Goal: Information Seeking & Learning: Learn about a topic

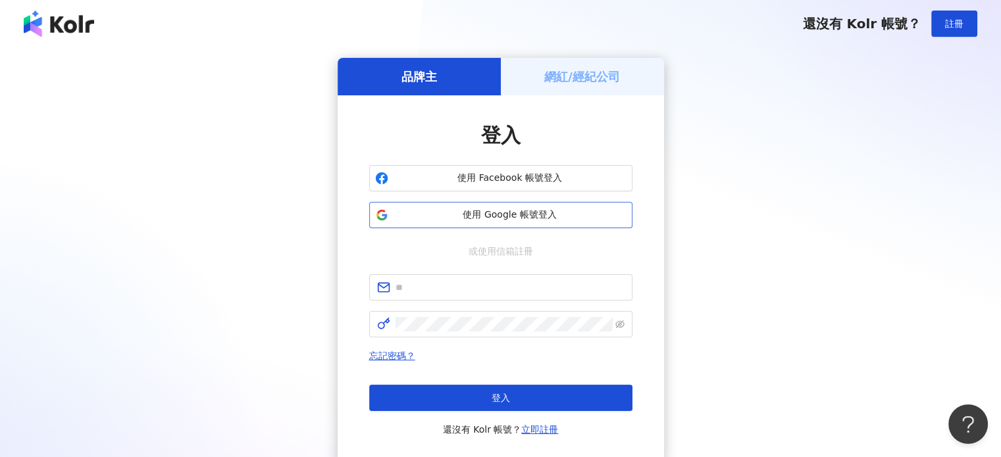
click at [538, 210] on span "使用 Google 帳號登入" at bounding box center [510, 215] width 233 height 13
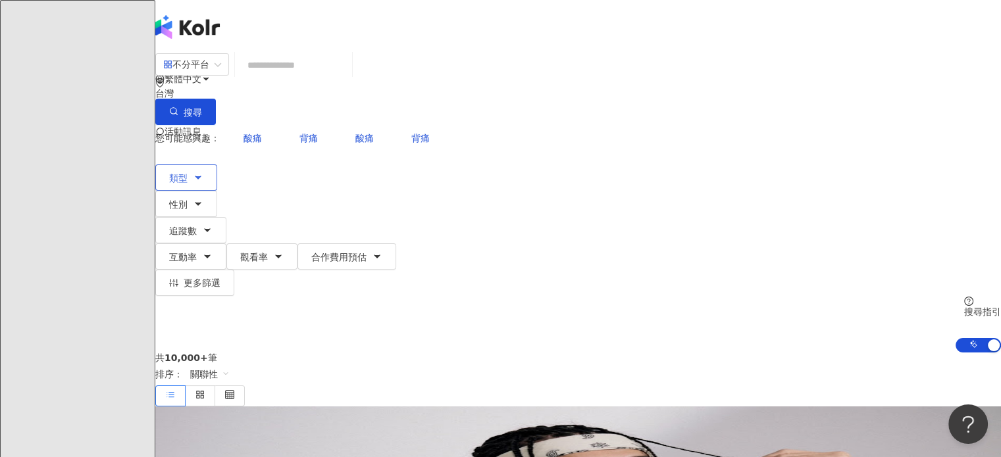
drag, startPoint x: 222, startPoint y: 131, endPoint x: 224, endPoint y: 155, distance: 23.7
click at [222, 131] on div "您可能感興趣： 酸痛 背痛 酸痛 背痛 類型 性別 追蹤數 互動率 觀看率 合作費用預估 更多篩選" at bounding box center [578, 210] width 846 height 171
click at [217, 165] on button "類型" at bounding box center [186, 178] width 62 height 26
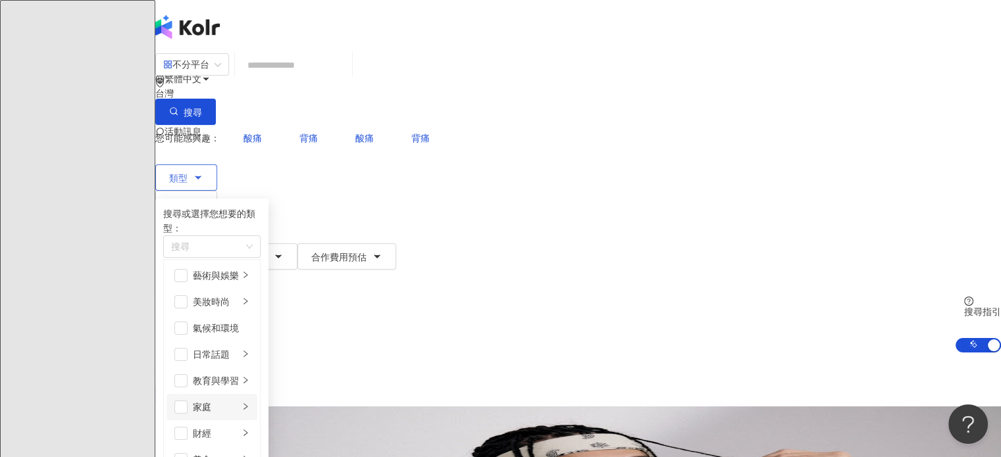
scroll to position [132, 0]
click at [239, 400] on div "家庭" at bounding box center [216, 407] width 46 height 14
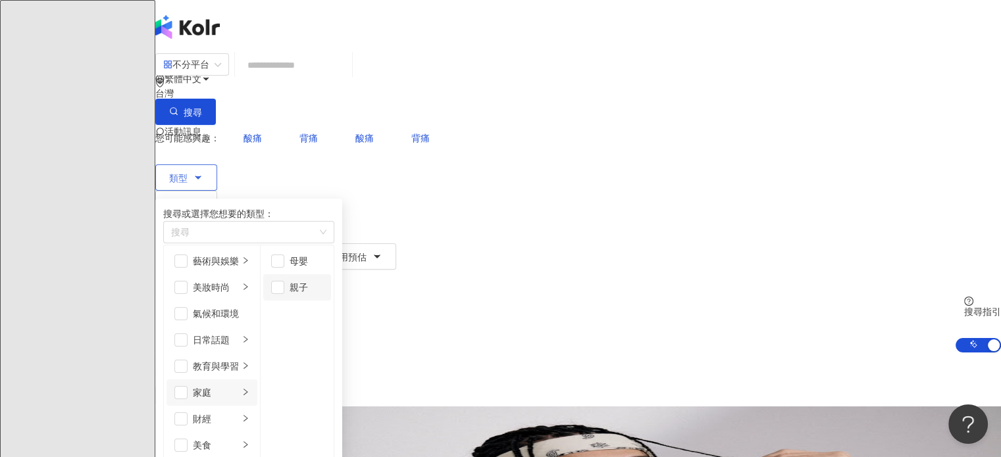
click at [323, 292] on div "親子" at bounding box center [307, 287] width 34 height 14
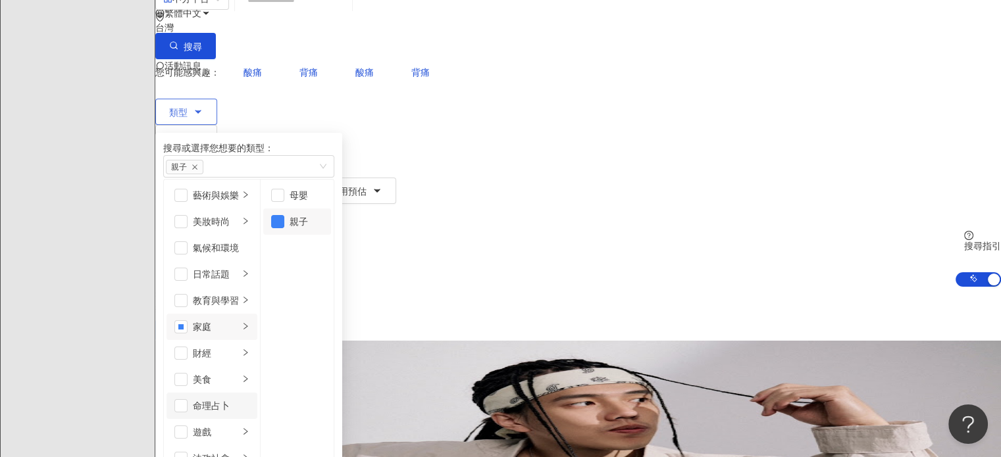
scroll to position [0, 0]
click at [257, 292] on li "教育與學習" at bounding box center [212, 301] width 91 height 26
click at [239, 272] on div "日常話題" at bounding box center [216, 274] width 46 height 14
click at [239, 201] on div "藝術與娛樂" at bounding box center [216, 195] width 46 height 14
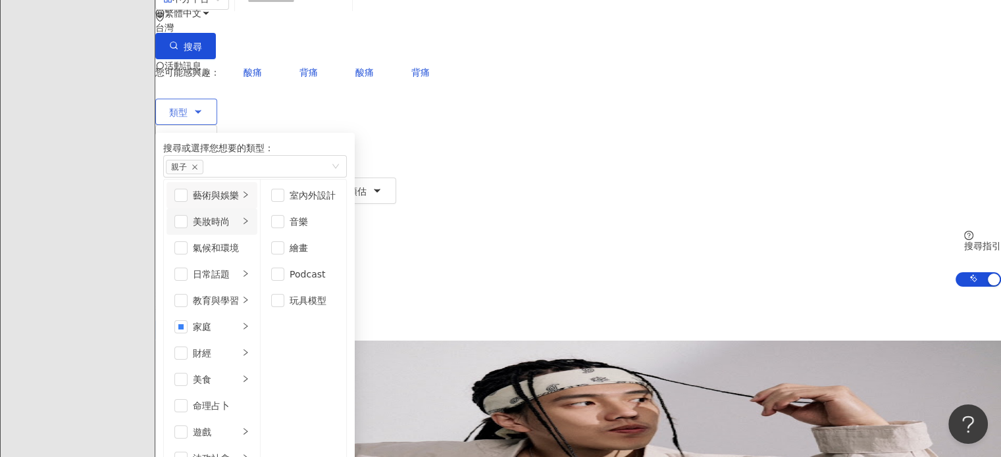
click at [239, 221] on div "美妝時尚" at bounding box center [216, 222] width 46 height 14
click at [249, 248] on div "氣候和環境" at bounding box center [221, 248] width 57 height 14
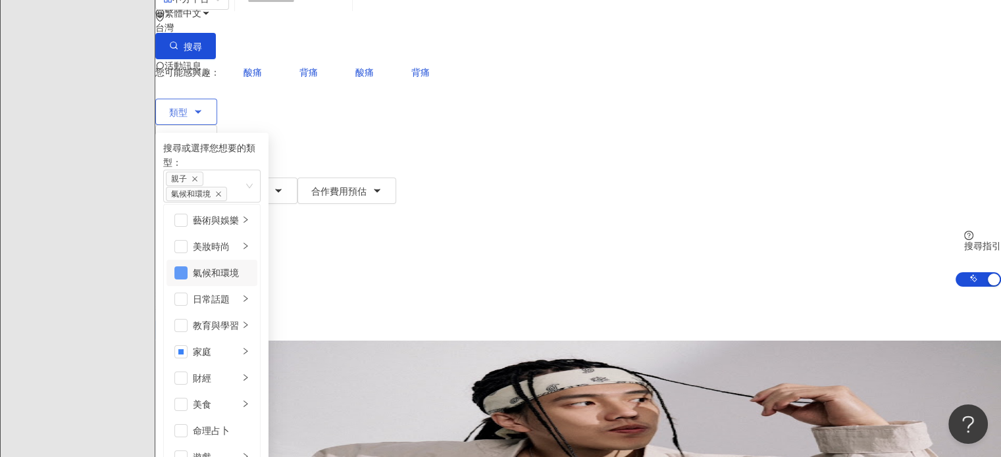
click at [188, 267] on span "button" at bounding box center [180, 273] width 13 height 13
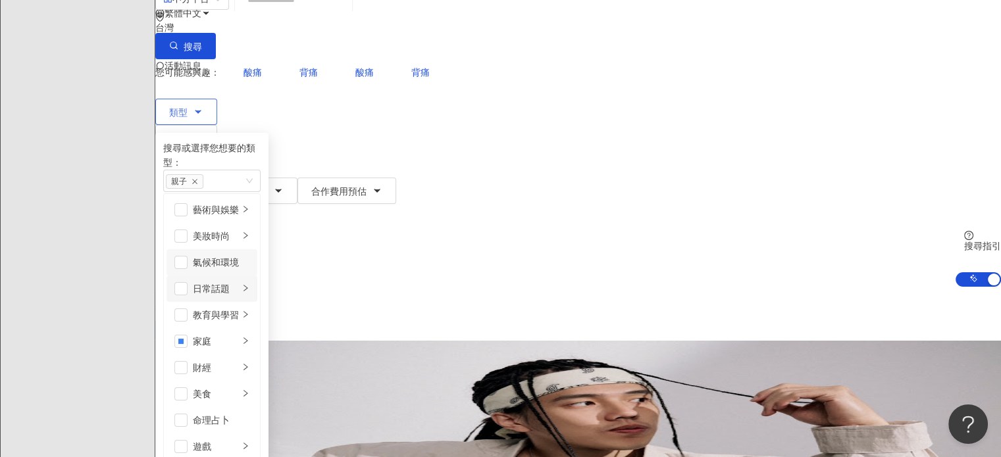
scroll to position [197, 0]
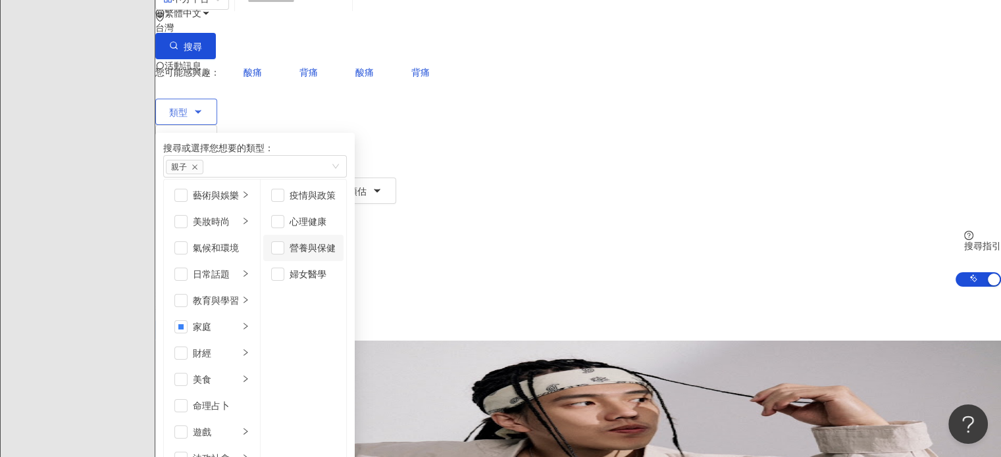
click at [336, 247] on div "營養與保健" at bounding box center [313, 248] width 46 height 14
drag, startPoint x: 642, startPoint y: 140, endPoint x: 635, endPoint y: 150, distance: 11.9
click at [642, 287] on div "共 10,000+ 筆 排序： 關聯性" at bounding box center [578, 314] width 846 height 54
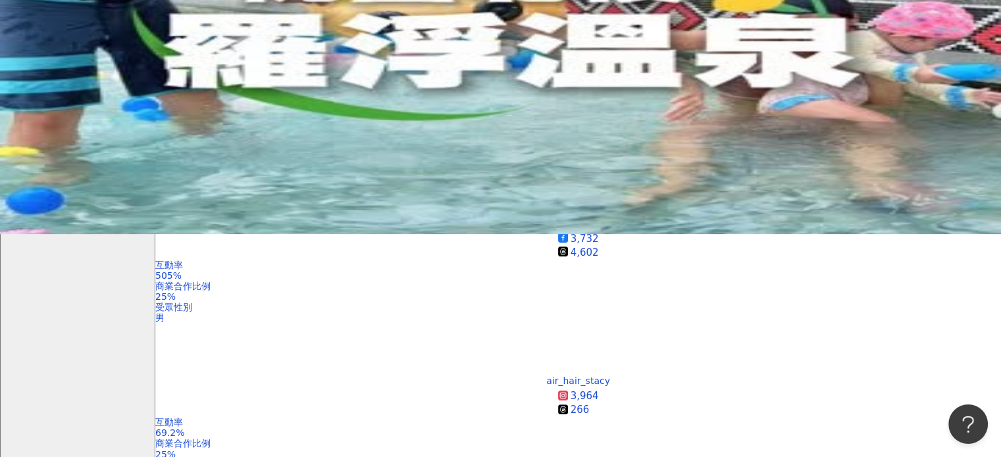
scroll to position [395, 0]
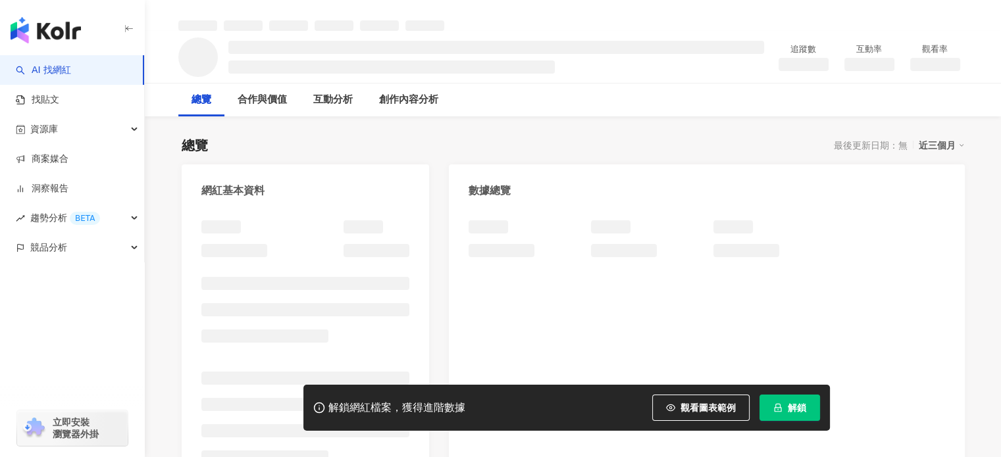
scroll to position [197, 0]
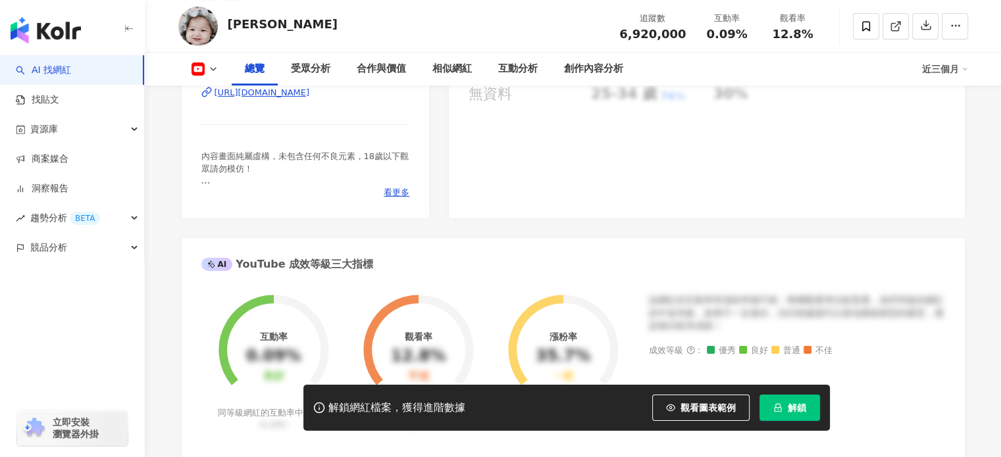
scroll to position [197, 0]
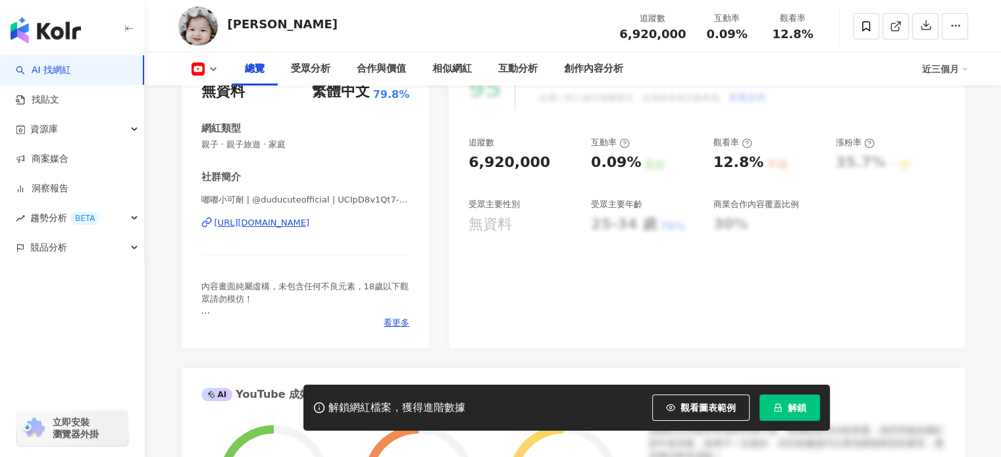
click at [308, 233] on div "嘟嘟小可耐 | @duducuteofficial | UCIpD8v1Qt7-DbSFUumF-ghg [URL][DOMAIN_NAME]" at bounding box center [305, 232] width 209 height 77
click at [308, 228] on div "[URL][DOMAIN_NAME]" at bounding box center [262, 223] width 95 height 12
